Goal: Transaction & Acquisition: Purchase product/service

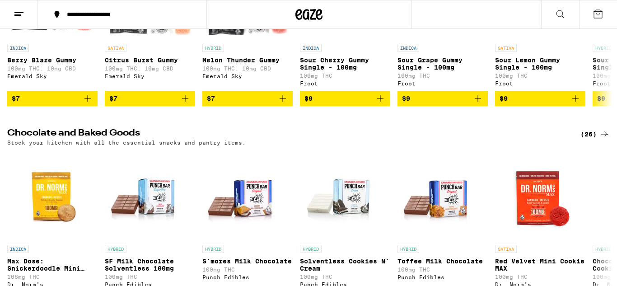
scroll to position [2442, 0]
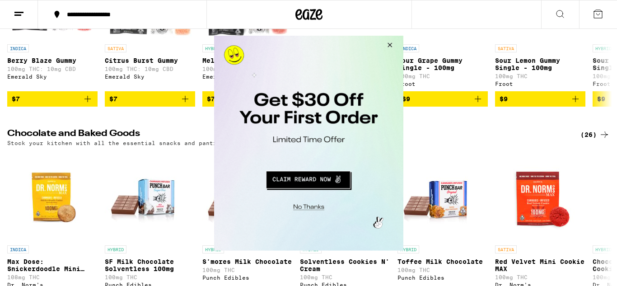
click at [394, 47] on button "Close Modal" at bounding box center [388, 46] width 24 height 22
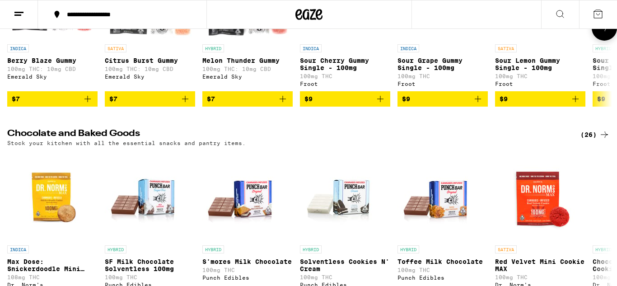
click at [602, 33] on icon at bounding box center [604, 28] width 11 height 11
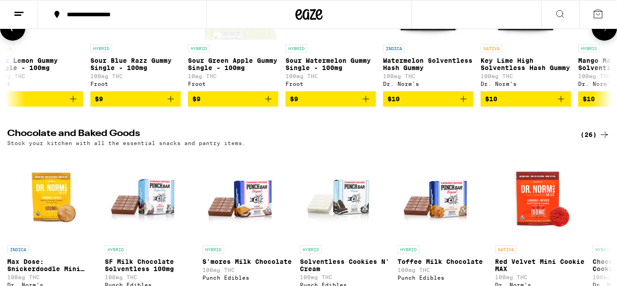
scroll to position [0, 504]
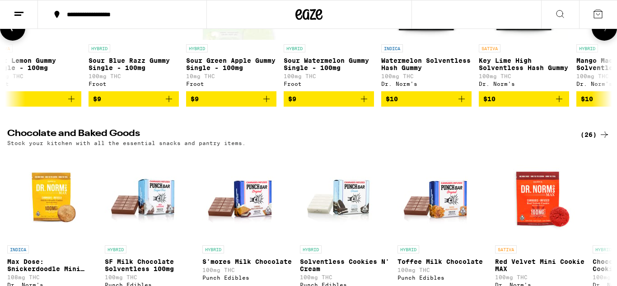
drag, startPoint x: 599, startPoint y: 104, endPoint x: 597, endPoint y: 100, distance: 4.9
click at [599, 33] on icon at bounding box center [604, 28] width 11 height 11
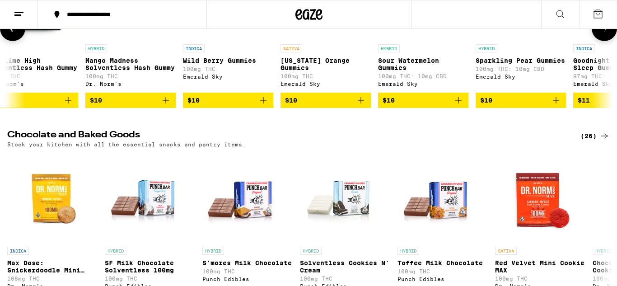
scroll to position [0, 1009]
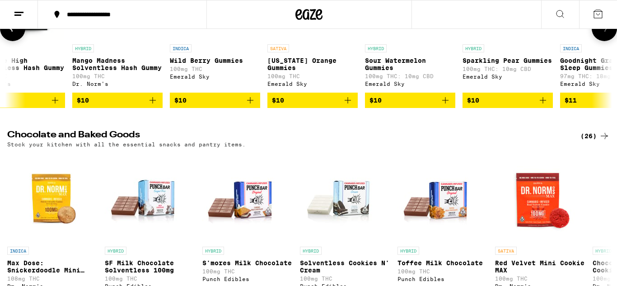
click at [345, 108] on button "$10" at bounding box center [313, 100] width 90 height 15
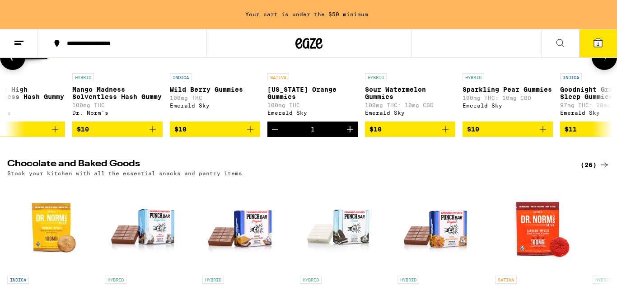
scroll to position [2471, 0]
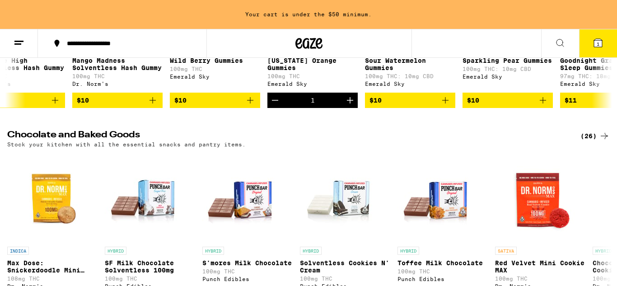
click at [282, 108] on button "Decrement" at bounding box center [275, 100] width 15 height 15
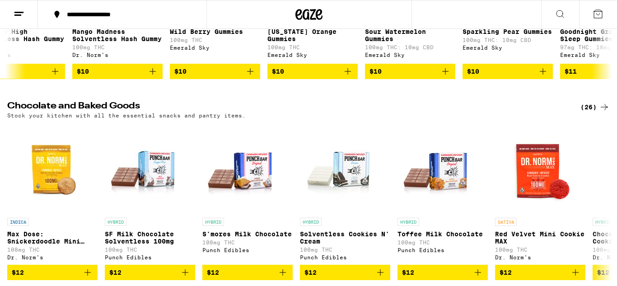
scroll to position [2442, 0]
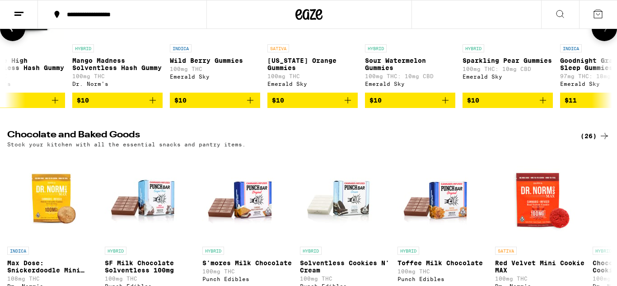
click at [599, 41] on button at bounding box center [604, 28] width 25 height 25
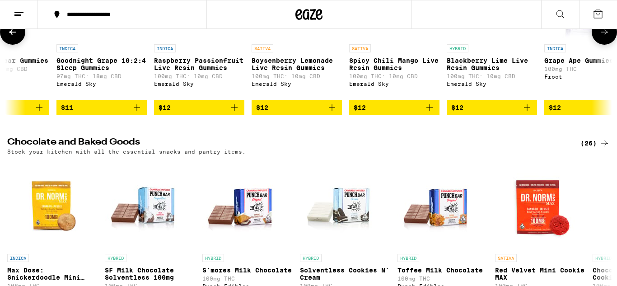
scroll to position [0, 1513]
click at [609, 38] on icon at bounding box center [604, 32] width 11 height 11
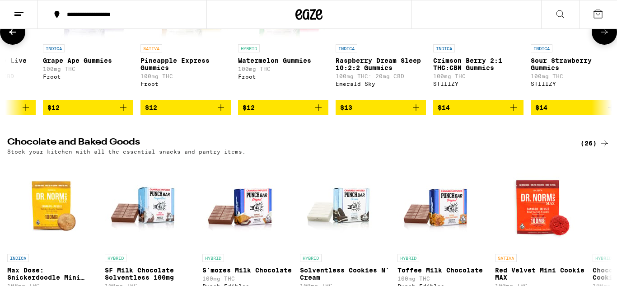
scroll to position [0, 2018]
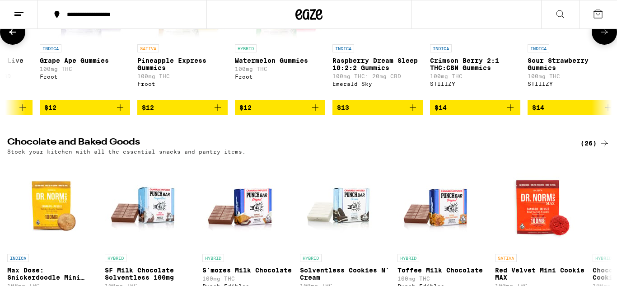
click at [608, 38] on icon at bounding box center [604, 32] width 11 height 11
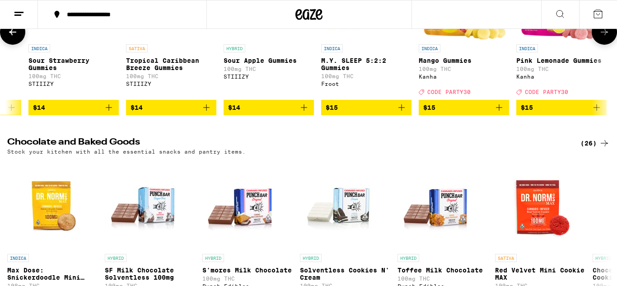
scroll to position [0, 2522]
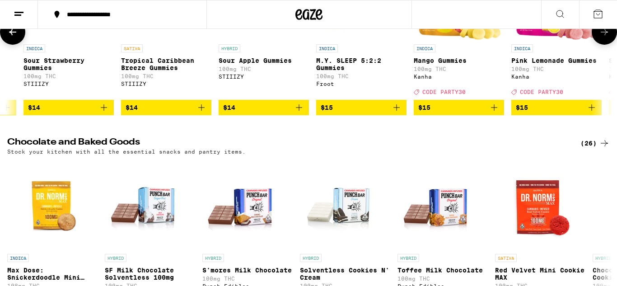
click at [594, 45] on button at bounding box center [604, 31] width 25 height 25
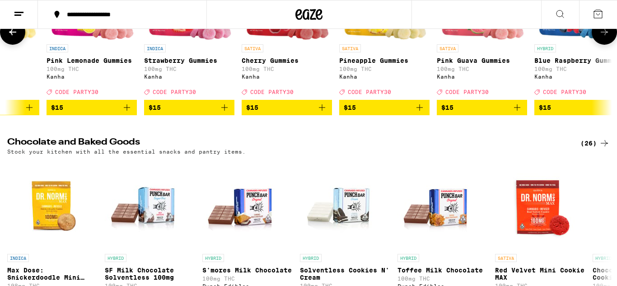
scroll to position [0, 3027]
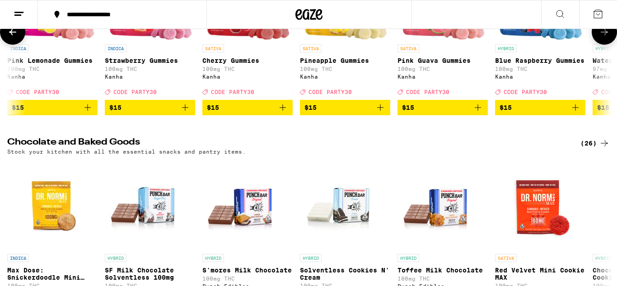
click at [600, 38] on icon at bounding box center [604, 32] width 11 height 11
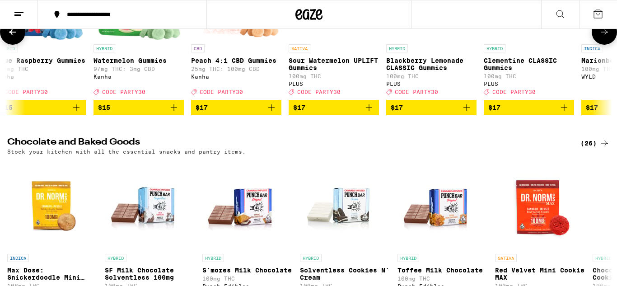
scroll to position [0, 3531]
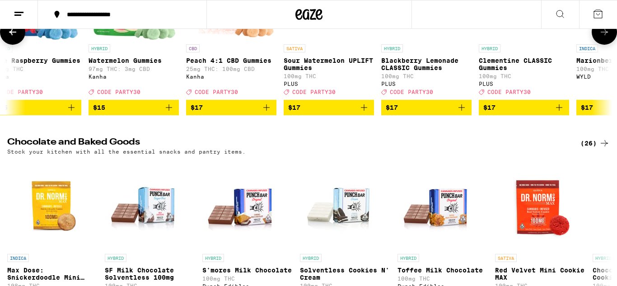
click at [601, 38] on icon at bounding box center [604, 32] width 11 height 11
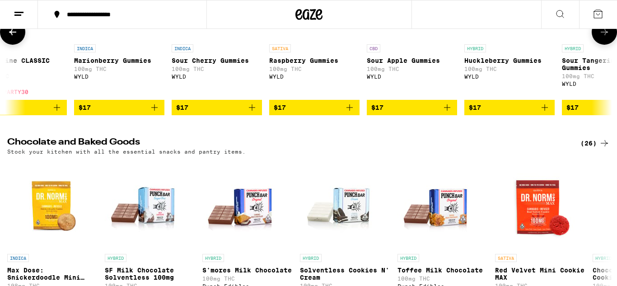
scroll to position [0, 4036]
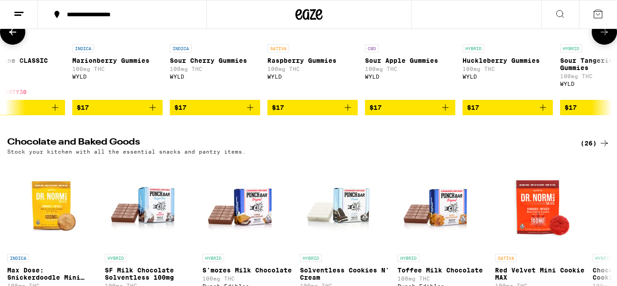
click at [603, 38] on icon at bounding box center [604, 32] width 11 height 11
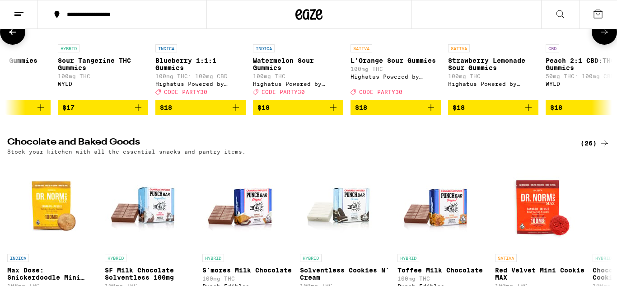
scroll to position [0, 4540]
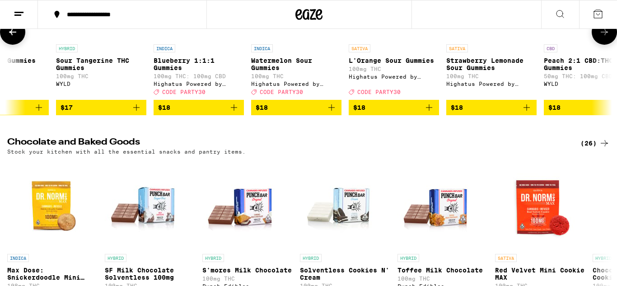
click at [603, 38] on icon at bounding box center [604, 32] width 11 height 11
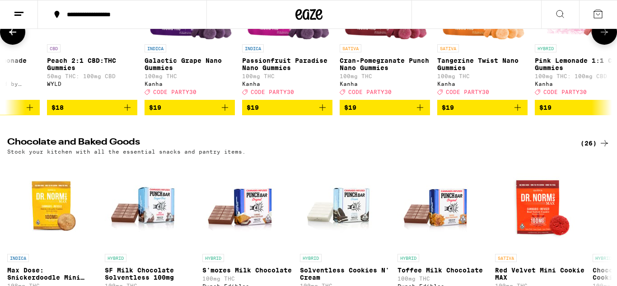
scroll to position [0, 5045]
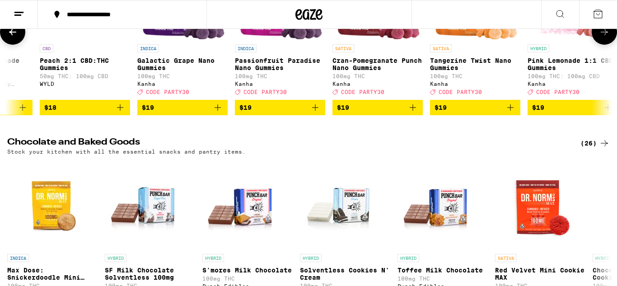
click at [599, 38] on icon at bounding box center [604, 32] width 11 height 11
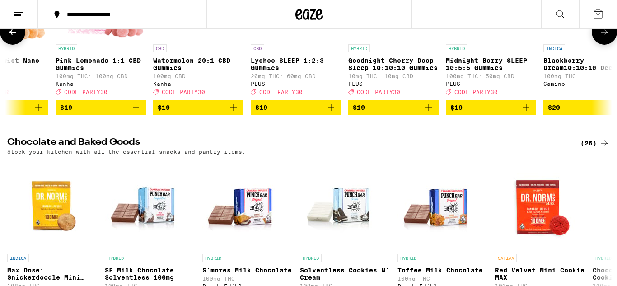
scroll to position [0, 5549]
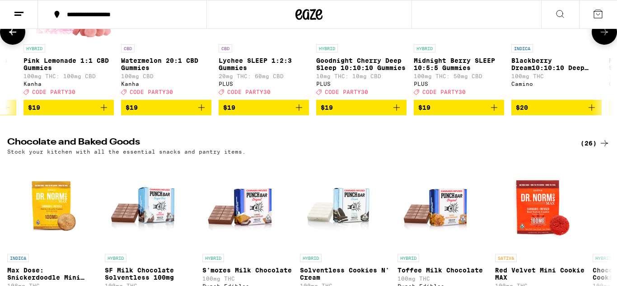
click at [598, 45] on button at bounding box center [604, 31] width 25 height 25
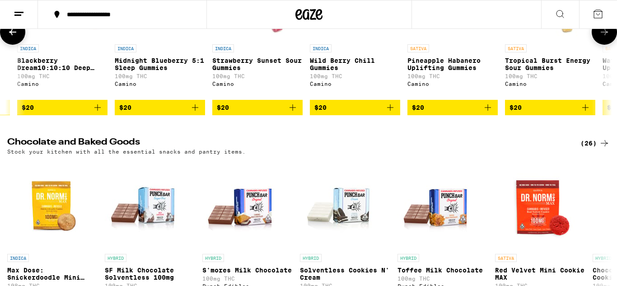
scroll to position [0, 6053]
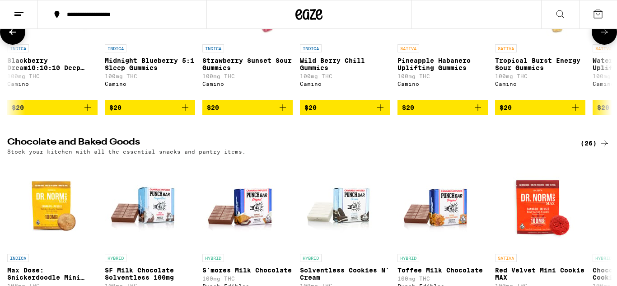
click at [598, 45] on button at bounding box center [604, 31] width 25 height 25
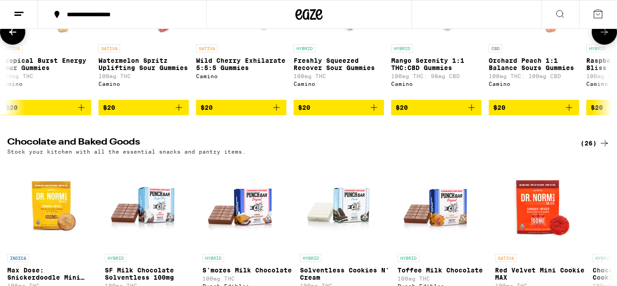
scroll to position [0, 6558]
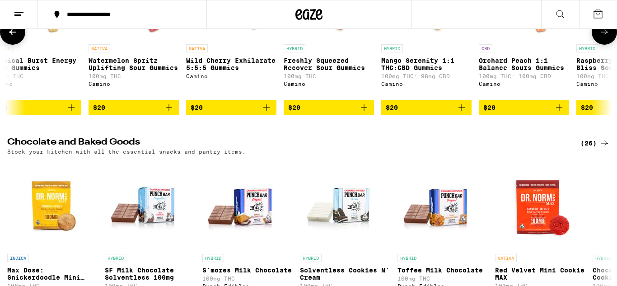
click at [598, 45] on button at bounding box center [604, 31] width 25 height 25
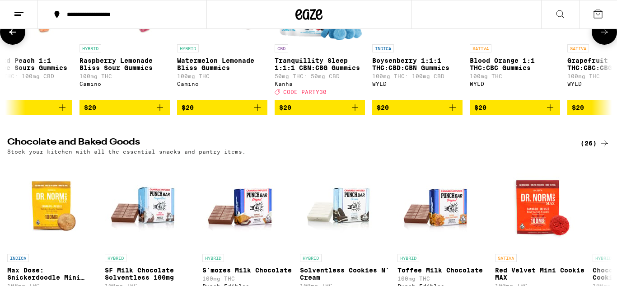
scroll to position [0, 7062]
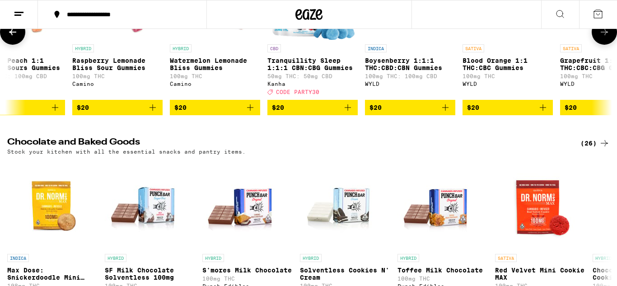
click at [599, 38] on icon at bounding box center [604, 32] width 11 height 11
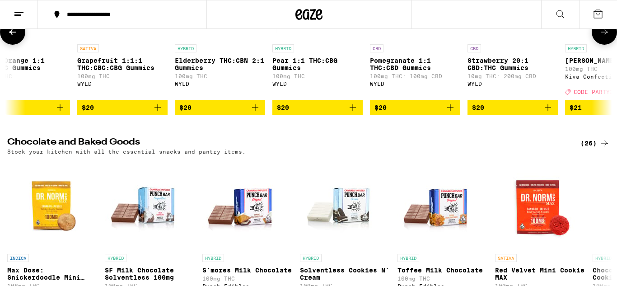
scroll to position [0, 7567]
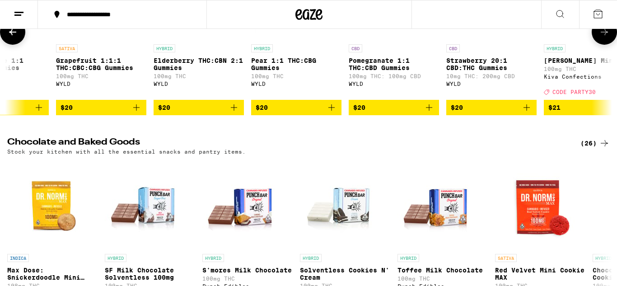
click at [602, 45] on button at bounding box center [604, 31] width 25 height 25
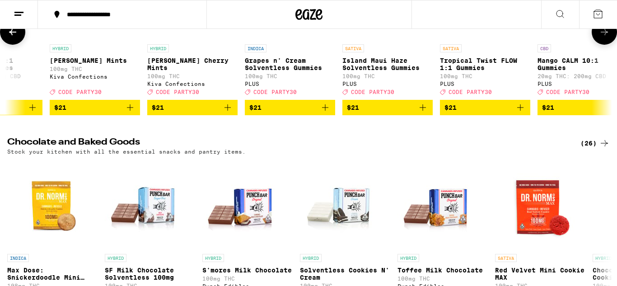
scroll to position [0, 8071]
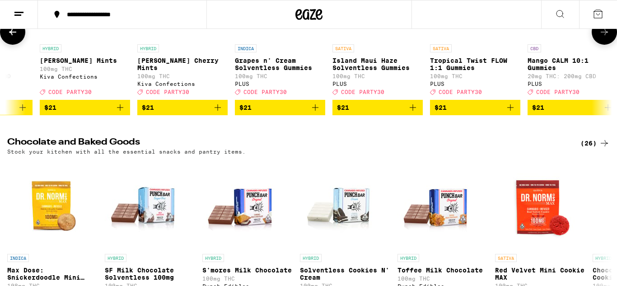
click at [601, 45] on button at bounding box center [604, 31] width 25 height 25
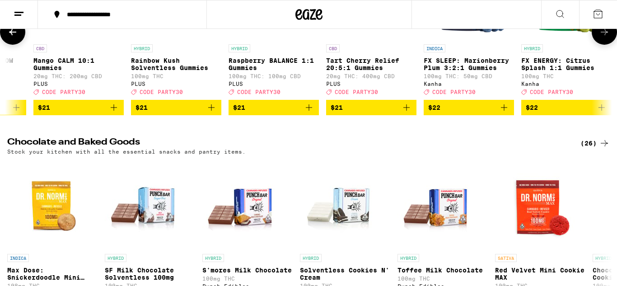
scroll to position [0, 8576]
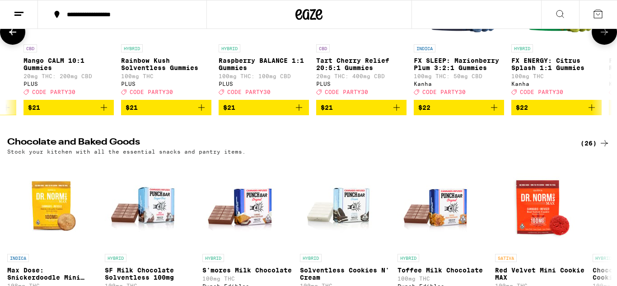
click at [601, 45] on button at bounding box center [604, 31] width 25 height 25
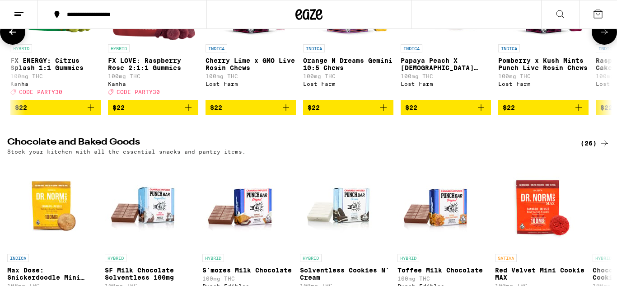
scroll to position [0, 9080]
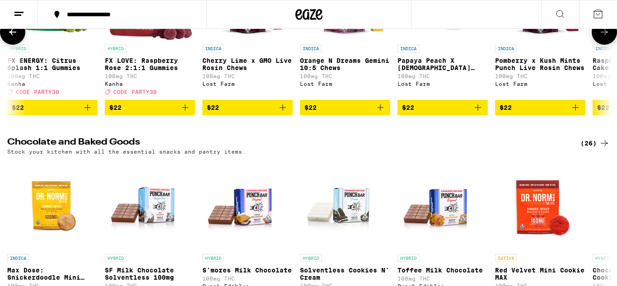
click at [601, 45] on button at bounding box center [604, 31] width 25 height 25
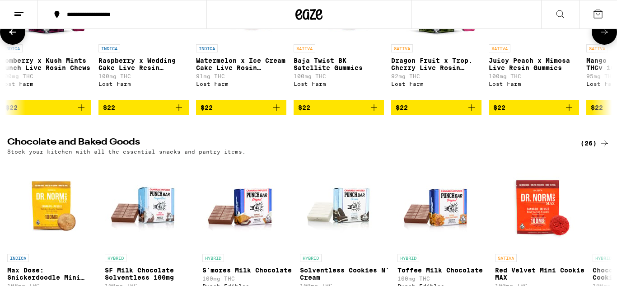
scroll to position [0, 9585]
